Goal: Find specific page/section: Find specific page/section

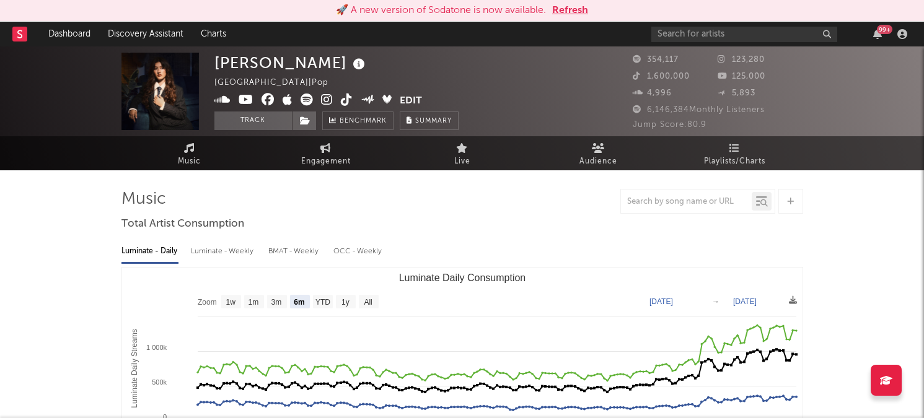
select select "6m"
click at [721, 32] on input "text" at bounding box center [745, 34] width 186 height 15
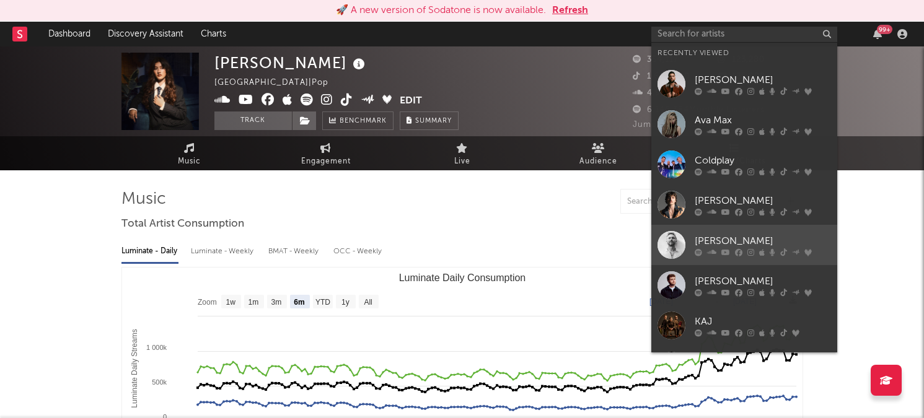
click at [725, 233] on link "[PERSON_NAME]" at bounding box center [745, 245] width 186 height 40
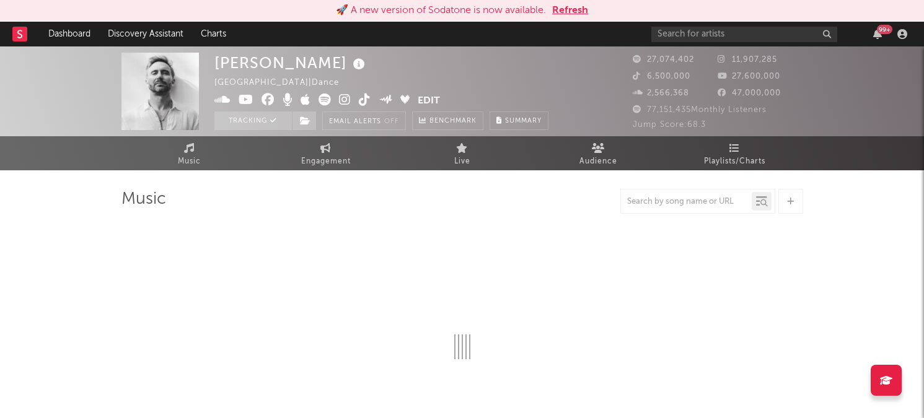
select select "6m"
